Goal: Transaction & Acquisition: Purchase product/service

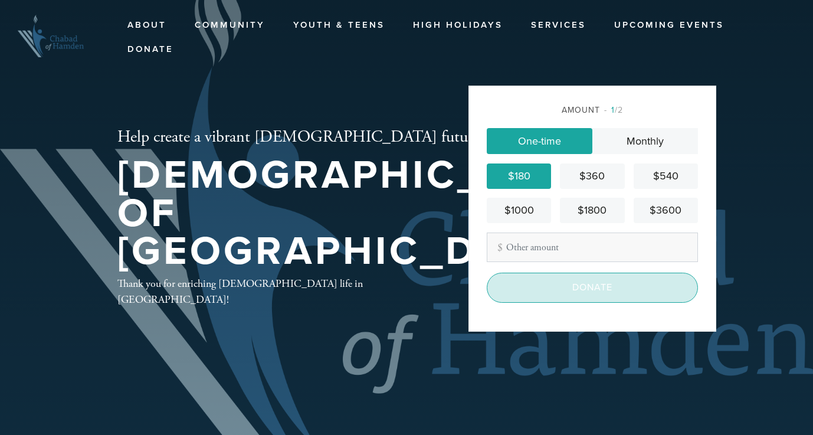
click at [515, 283] on input "Donate" at bounding box center [592, 287] width 211 height 29
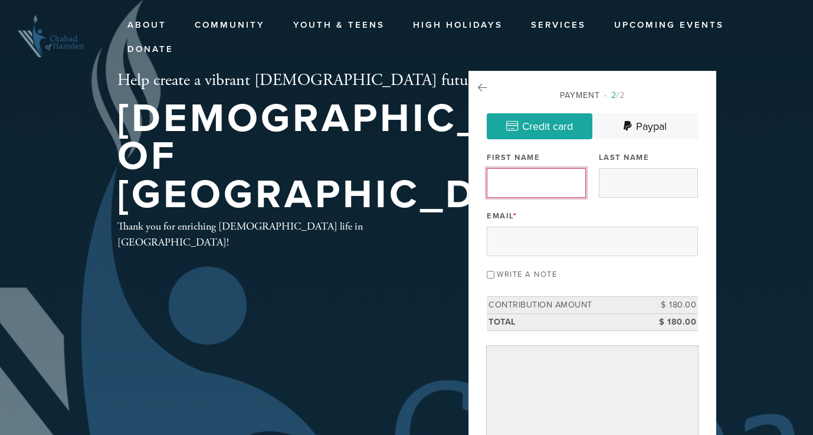
click at [534, 179] on input "First Name" at bounding box center [536, 182] width 99 height 29
type input "[PERSON_NAME]"
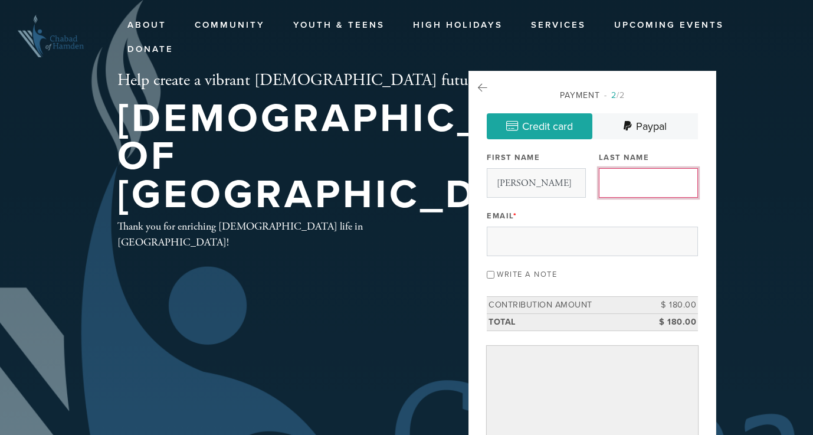
type input "Betsalel"
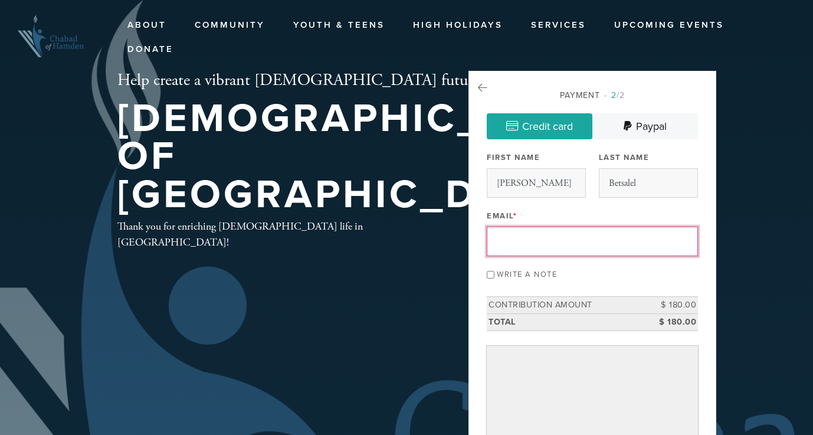
click at [545, 240] on input "Email *" at bounding box center [592, 241] width 211 height 29
type input "[PERSON_NAME][EMAIL_ADDRESS][DOMAIN_NAME]"
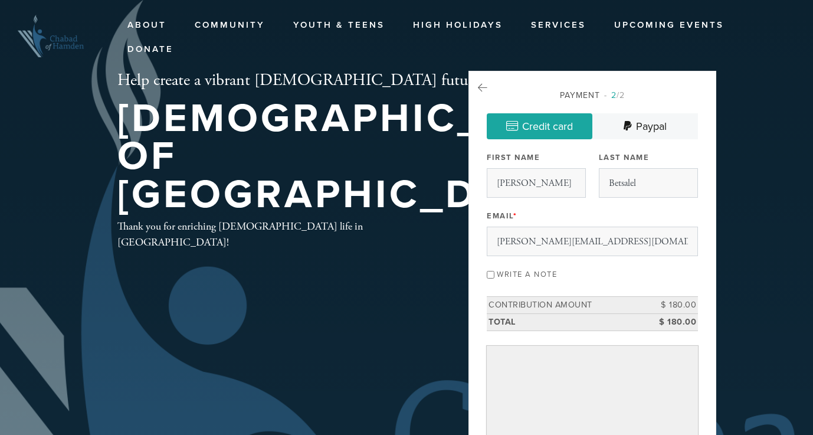
click at [490, 274] on input "Write a note" at bounding box center [491, 275] width 8 height 8
checkbox input "true"
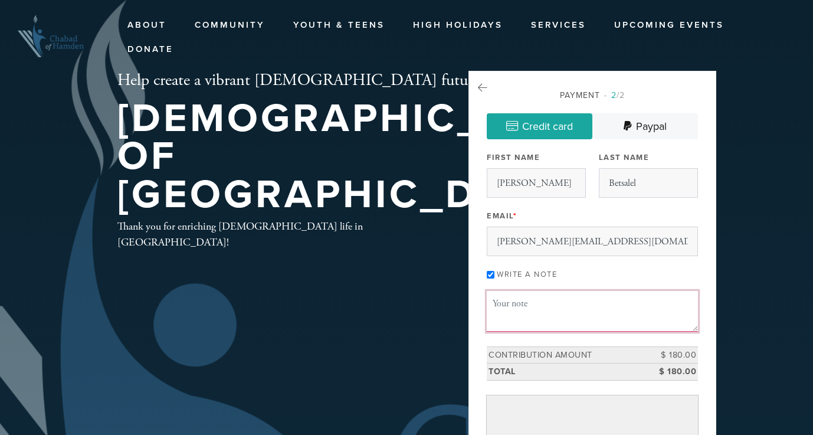
click at [507, 310] on textarea "Message or dedication" at bounding box center [592, 311] width 211 height 40
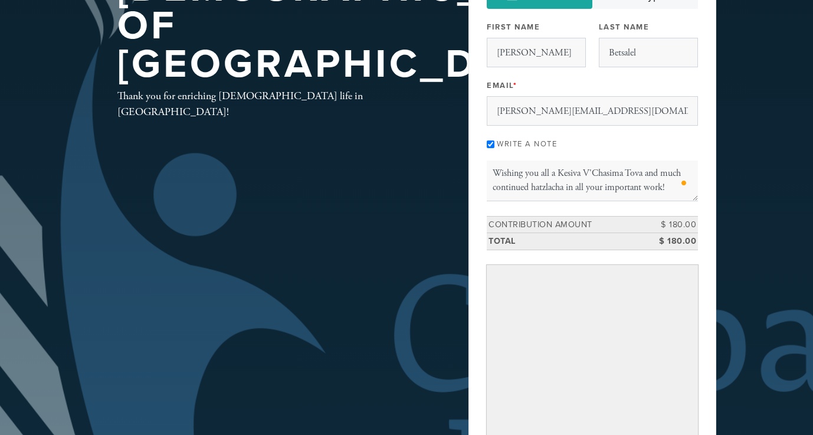
scroll to position [127, 0]
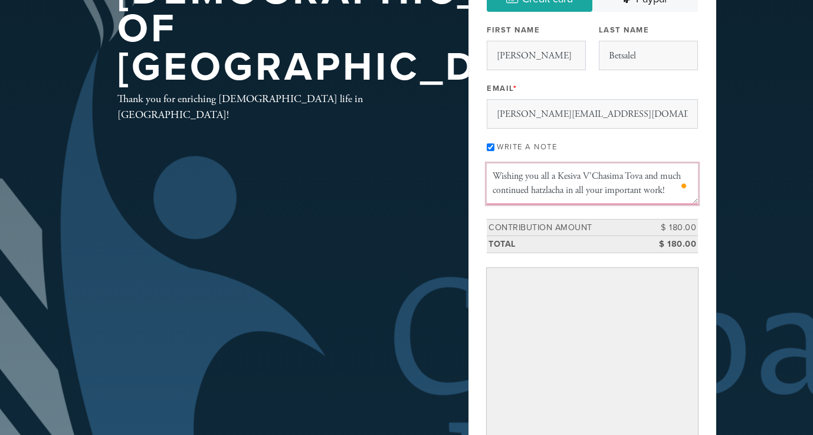
click at [670, 191] on textarea "Wishing you all a Kesiva V'Chasima Tova and much continued hatzlacha in all you…" at bounding box center [592, 183] width 211 height 40
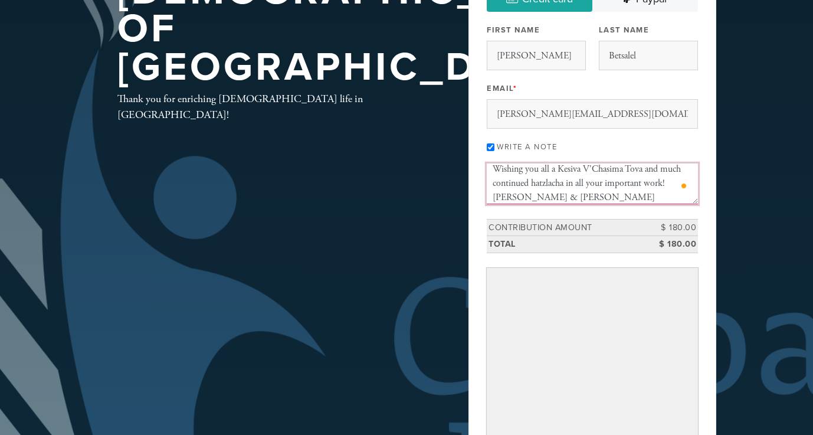
click at [552, 170] on textarea "Wishing you all a Kesiva V'Chasima Tova and much continued hatzlacha in all you…" at bounding box center [592, 183] width 211 height 40
click at [588, 184] on textarea "Wishing you all a Kesiva V'Chasima Tova and much continued hatzlacha in all you…" at bounding box center [592, 183] width 211 height 40
click at [662, 181] on textarea "Wishing you all a Kesiva V'Chasima Tova and much continued hatzlacha in your im…" at bounding box center [592, 183] width 211 height 40
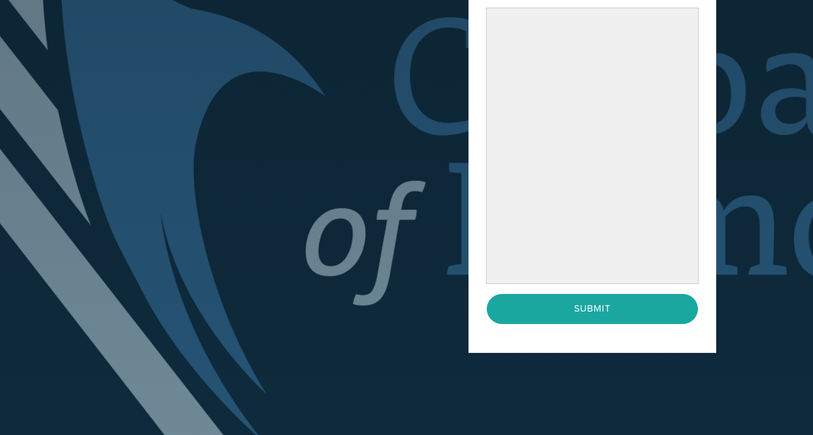
scroll to position [392, 0]
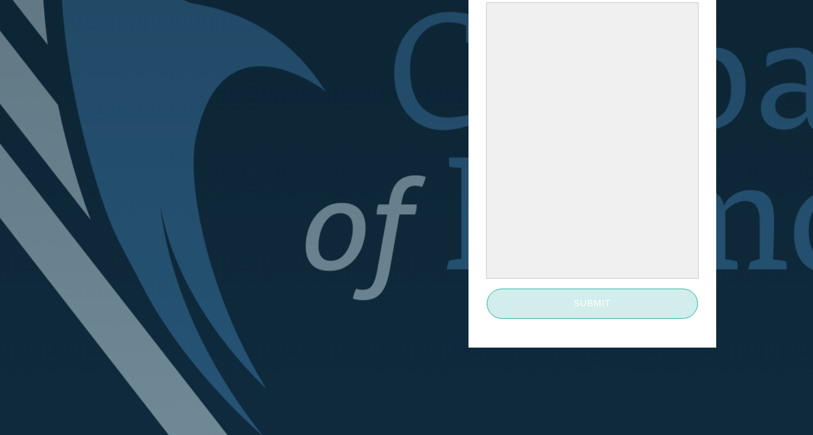
click at [628, 300] on input "Submit" at bounding box center [592, 302] width 211 height 29
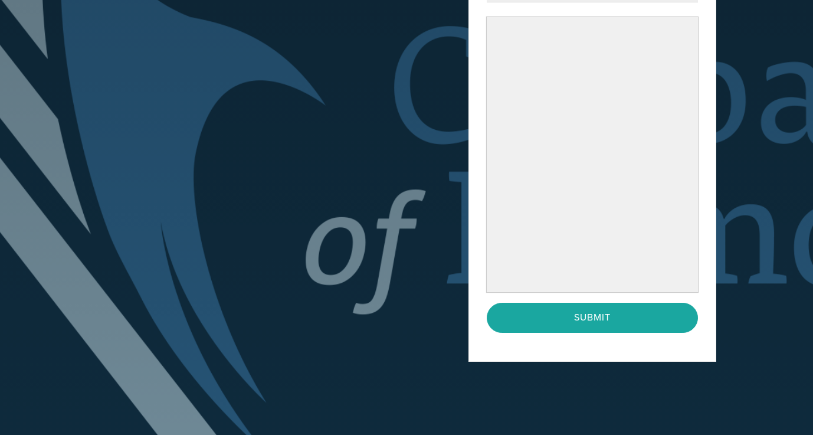
scroll to position [386, 0]
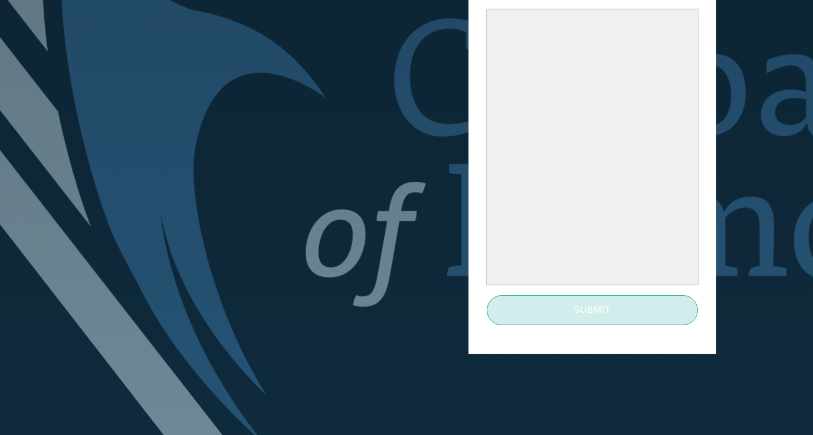
click at [566, 311] on input "Submit" at bounding box center [592, 309] width 211 height 29
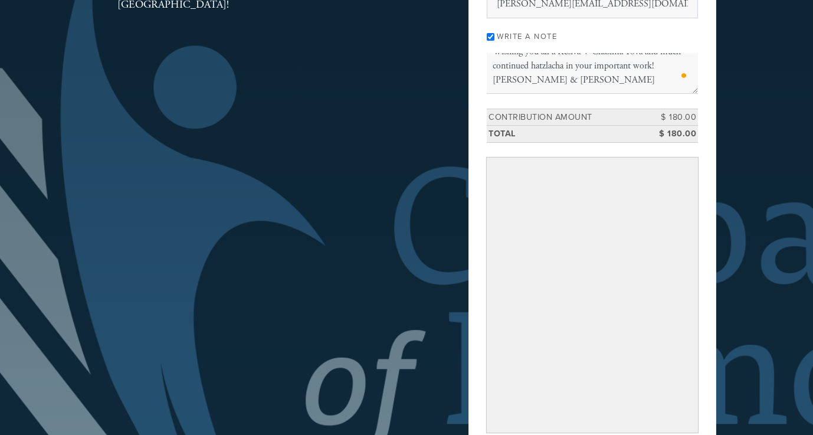
scroll to position [214, 0]
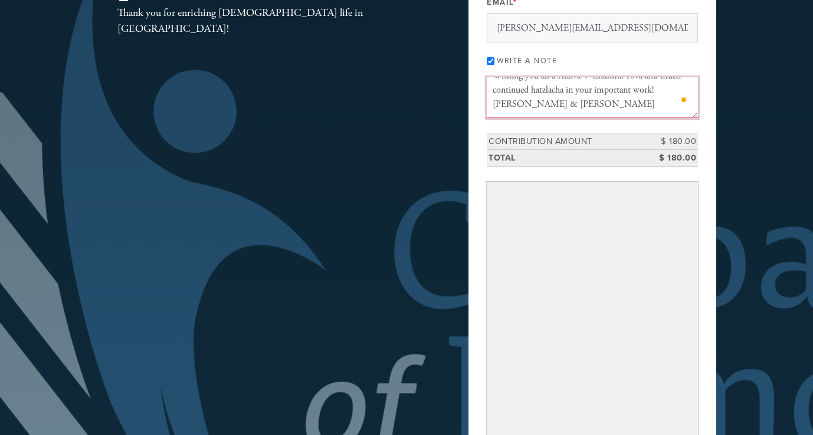
click at [570, 99] on textarea "Wishing you all a Kesiva V'Chasima Tova and much continued hatzlacha in your im…" at bounding box center [592, 97] width 211 height 40
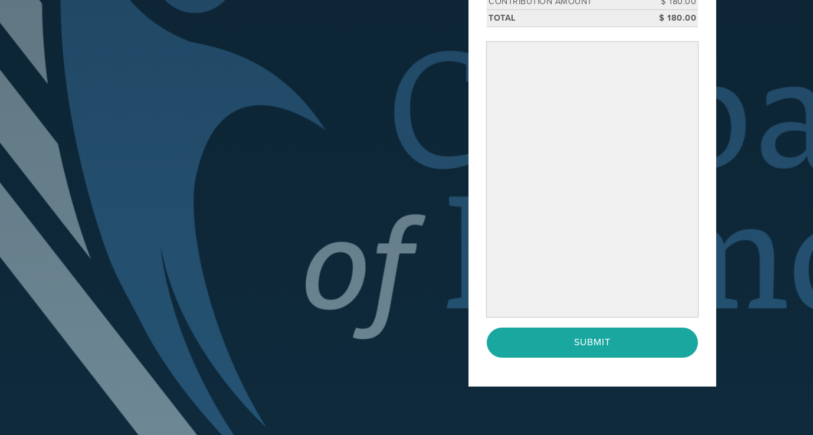
scroll to position [354, 0]
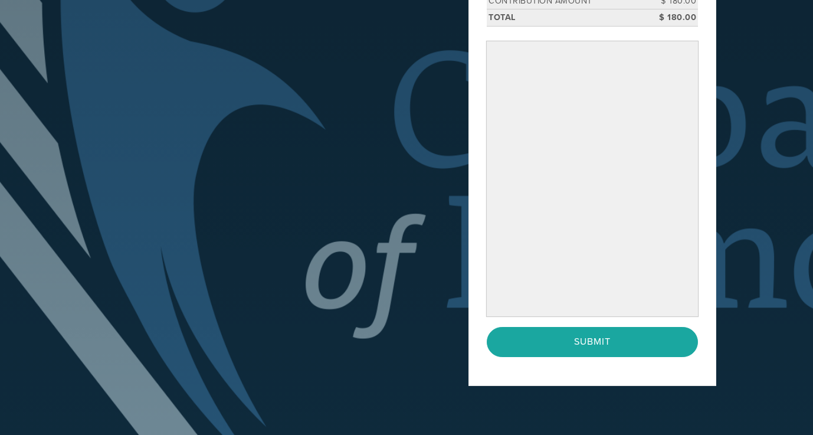
type textarea "Wishing you all a Kesiva V'Chasima Tova and much continued hatzlacha in your im…"
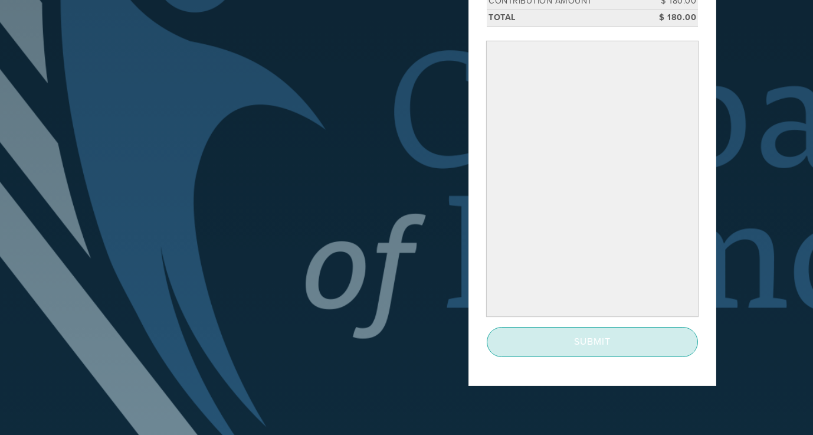
click at [557, 337] on input "Submit" at bounding box center [592, 341] width 211 height 29
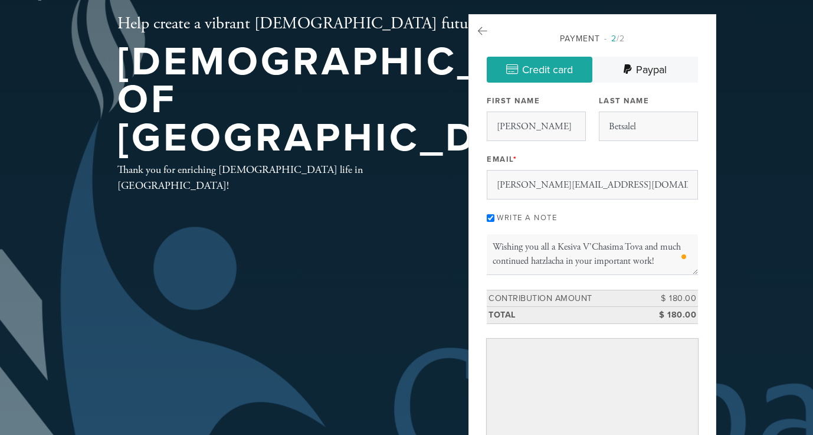
scroll to position [0, 0]
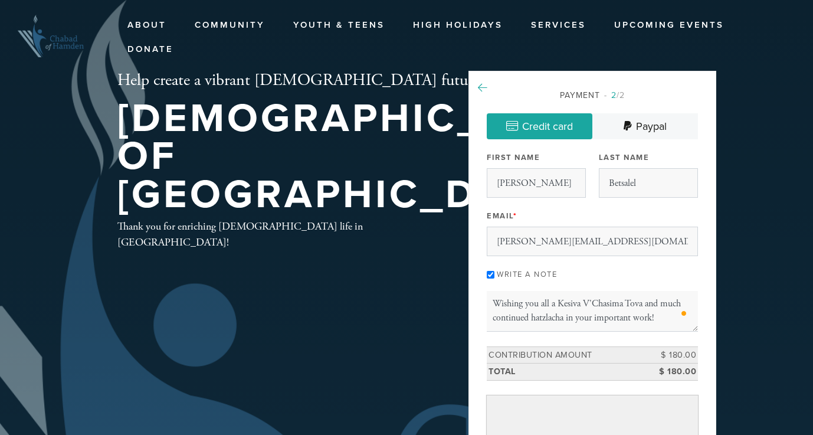
click at [482, 83] on icon at bounding box center [482, 88] width 9 height 11
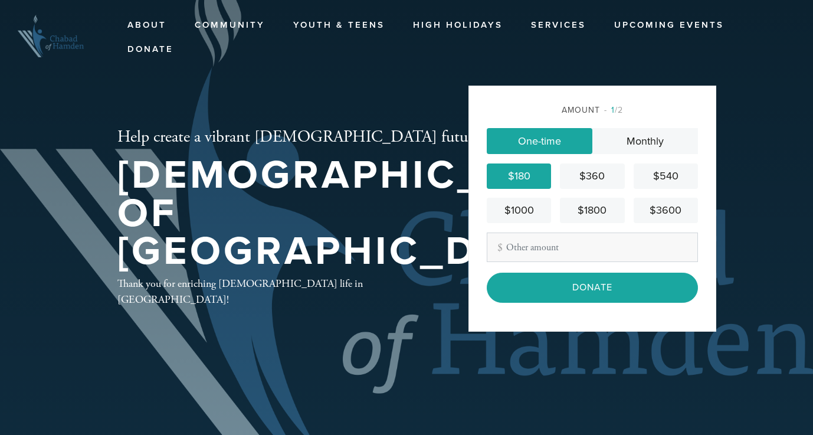
click at [523, 282] on input "Donate" at bounding box center [592, 287] width 211 height 29
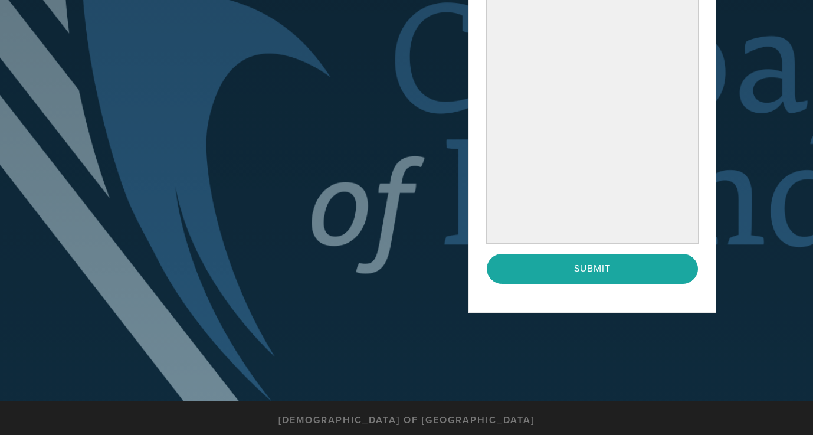
scroll to position [379, 0]
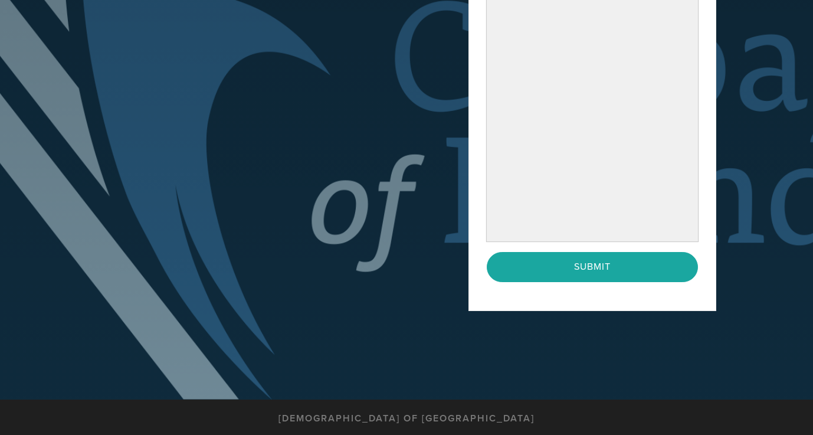
click at [490, 299] on div "Payment 2 /2 Credit card [GEOGRAPHIC_DATA] Payment Processor Pay Later Credit C…" at bounding box center [592, 0] width 248 height 619
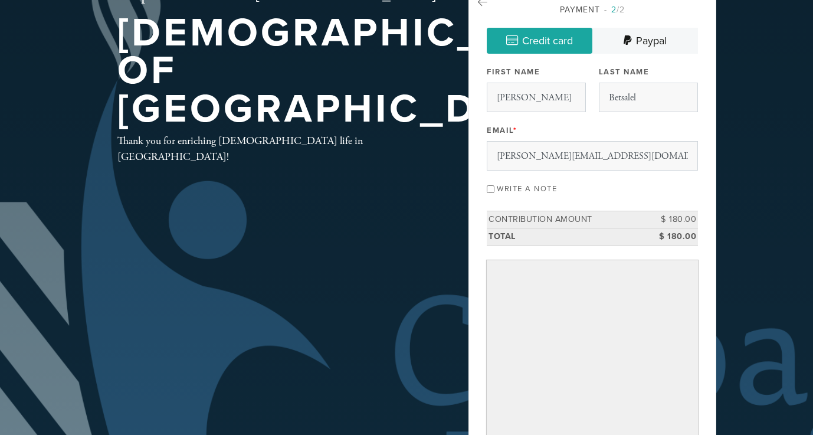
scroll to position [0, 0]
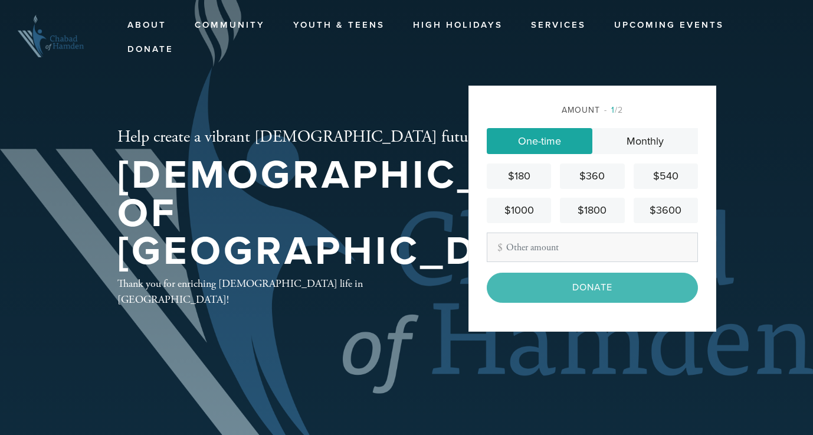
click at [534, 179] on div "$180" at bounding box center [518, 176] width 55 height 16
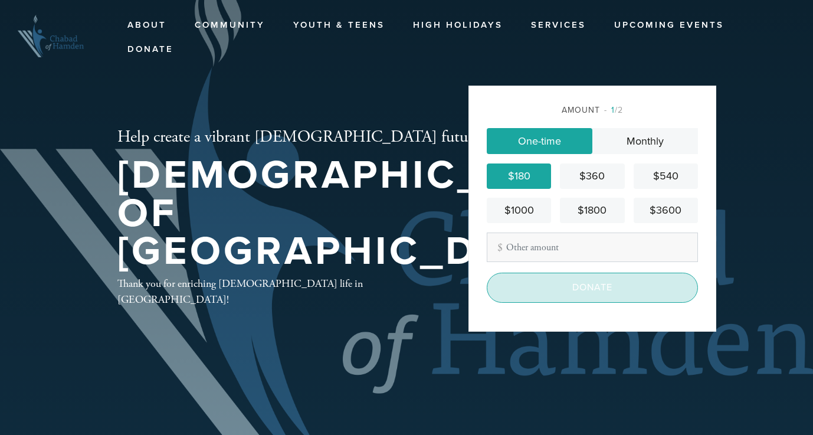
click at [568, 288] on input "Donate" at bounding box center [592, 287] width 211 height 29
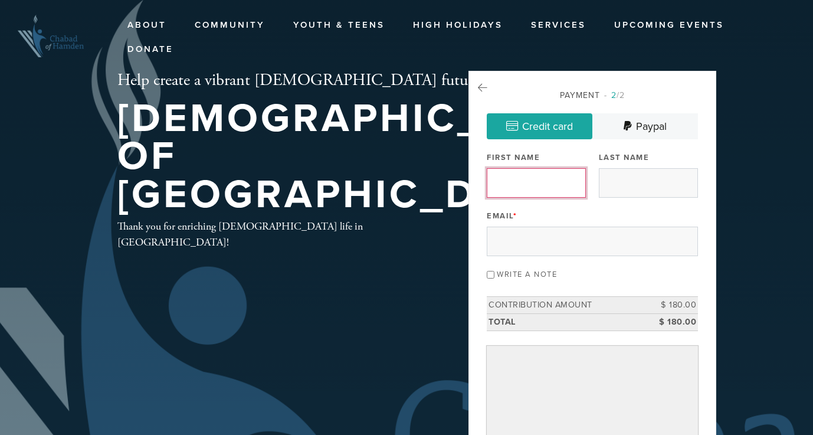
click at [549, 181] on input "First Name" at bounding box center [536, 182] width 99 height 29
type input "[PERSON_NAME]"
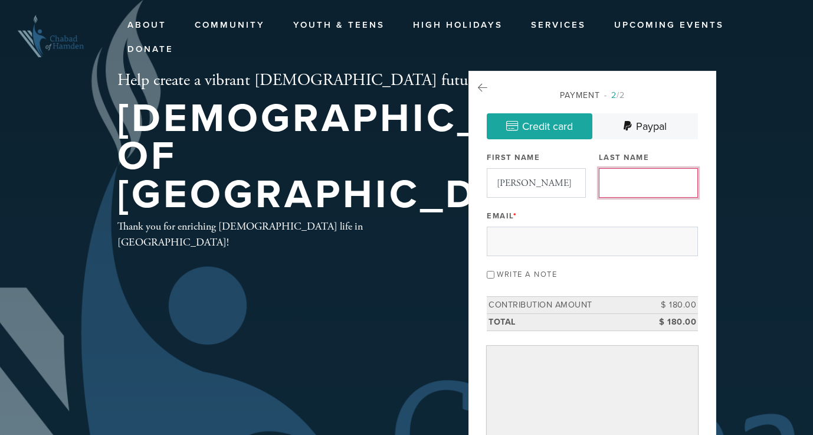
type input "Betsalel"
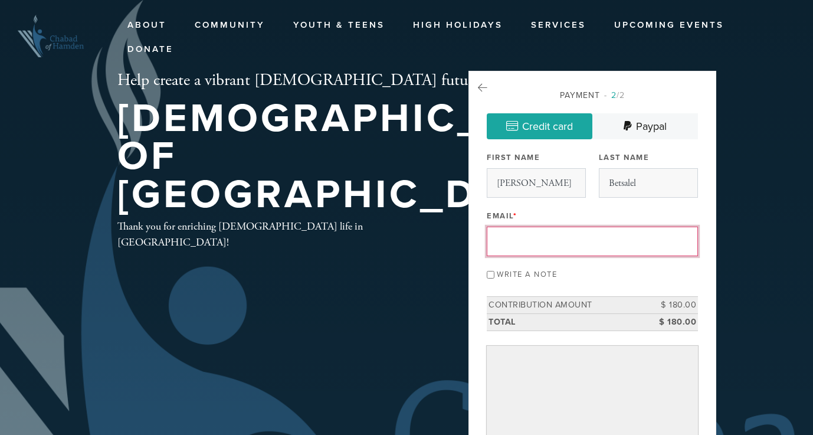
click at [555, 241] on input "Email *" at bounding box center [592, 241] width 211 height 29
type input "[PERSON_NAME][EMAIL_ADDRESS][DOMAIN_NAME]"
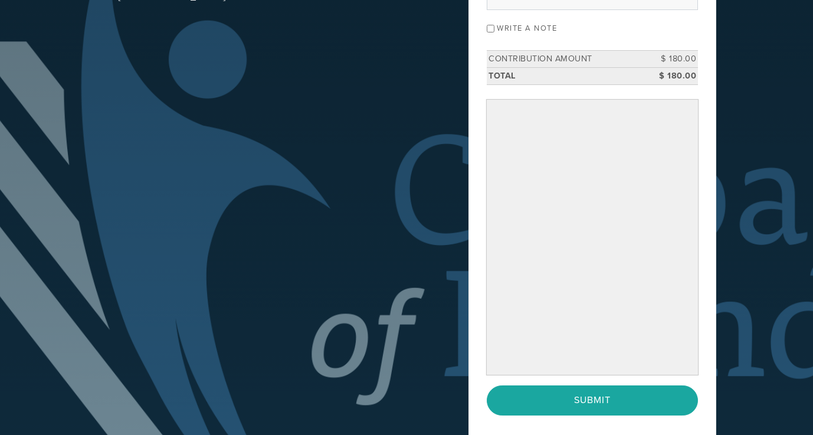
scroll to position [247, 0]
click at [490, 27] on input "Write a note" at bounding box center [491, 28] width 8 height 8
checkbox input "true"
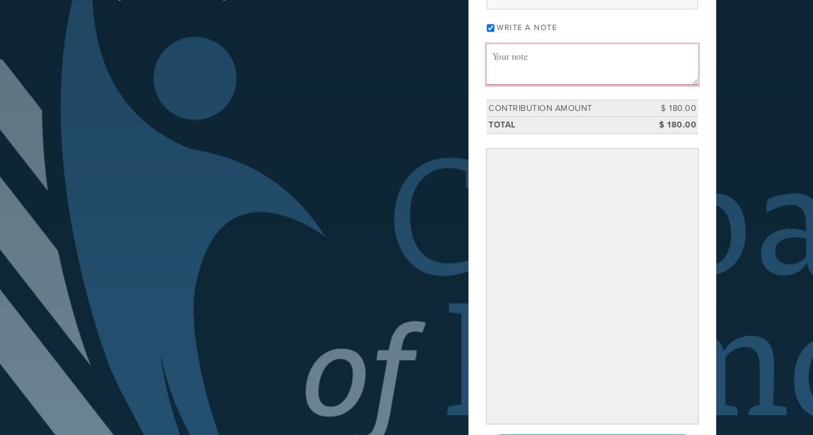
click at [515, 68] on textarea "Message or dedication" at bounding box center [592, 64] width 211 height 40
type textarea "i"
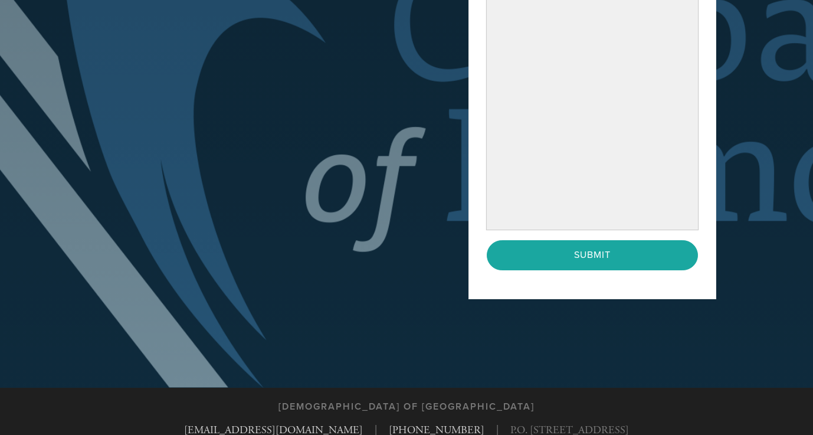
scroll to position [485, 0]
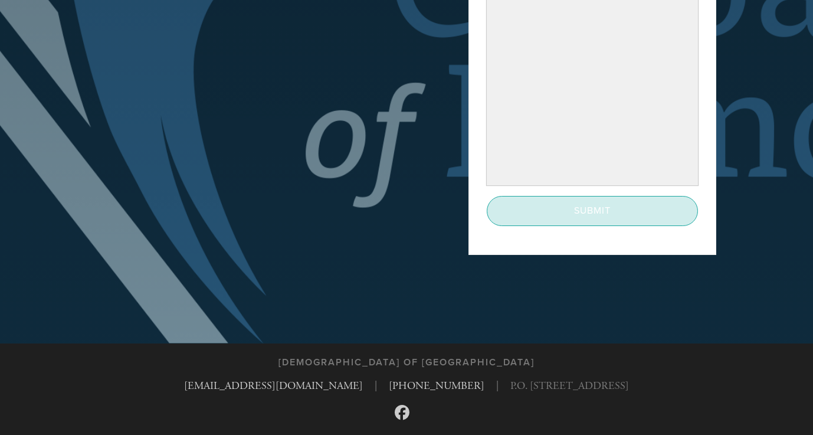
type textarea "Wishing you a Kesiva VChasima Tova and continued hatlzacha in your important wo…"
click at [556, 210] on input "Submit" at bounding box center [592, 210] width 211 height 29
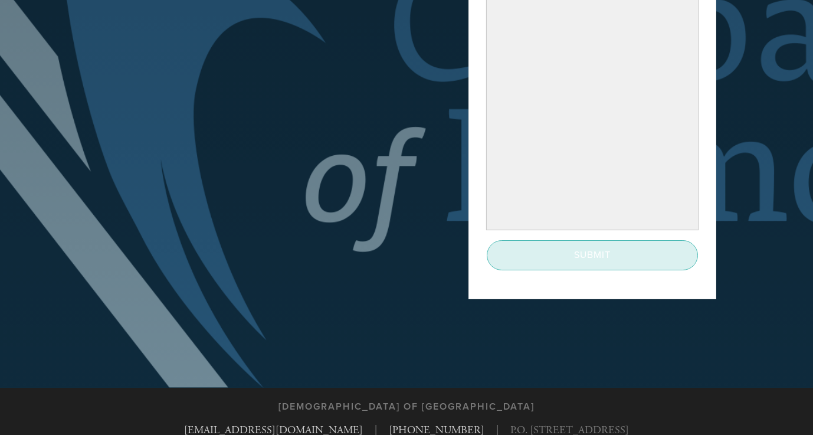
scroll to position [441, 0]
